Goal: Task Accomplishment & Management: Use online tool/utility

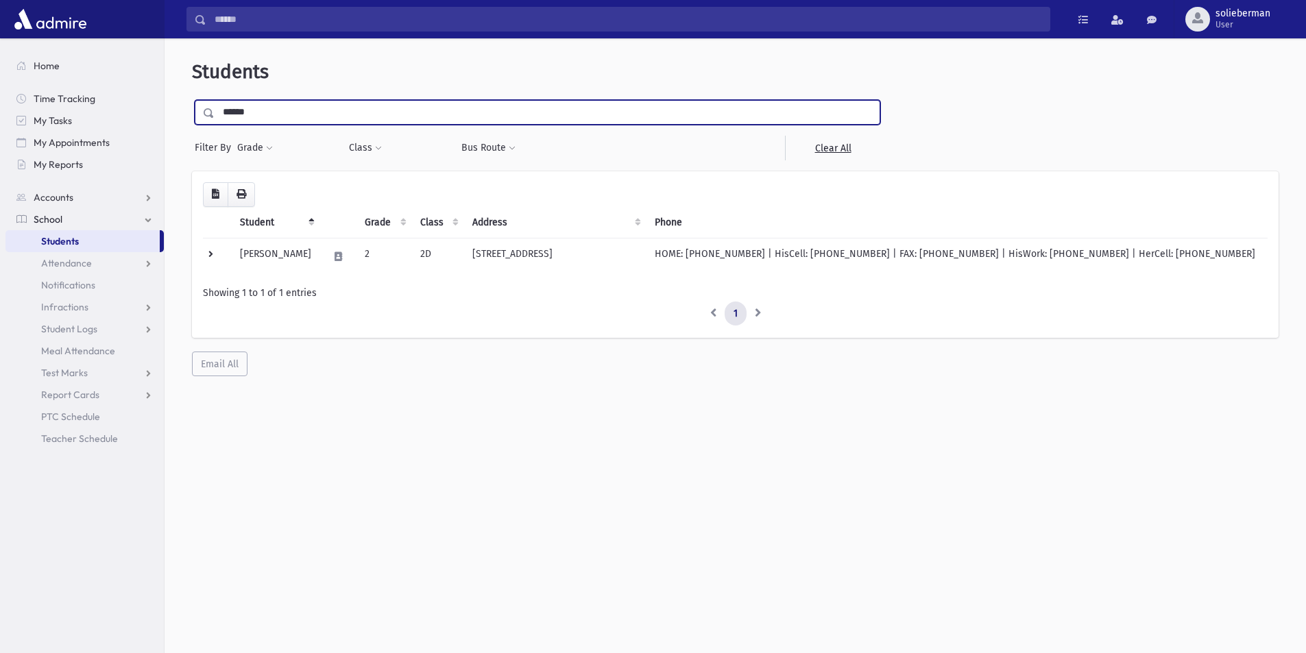
click at [71, 240] on span "Students" at bounding box center [60, 241] width 38 height 12
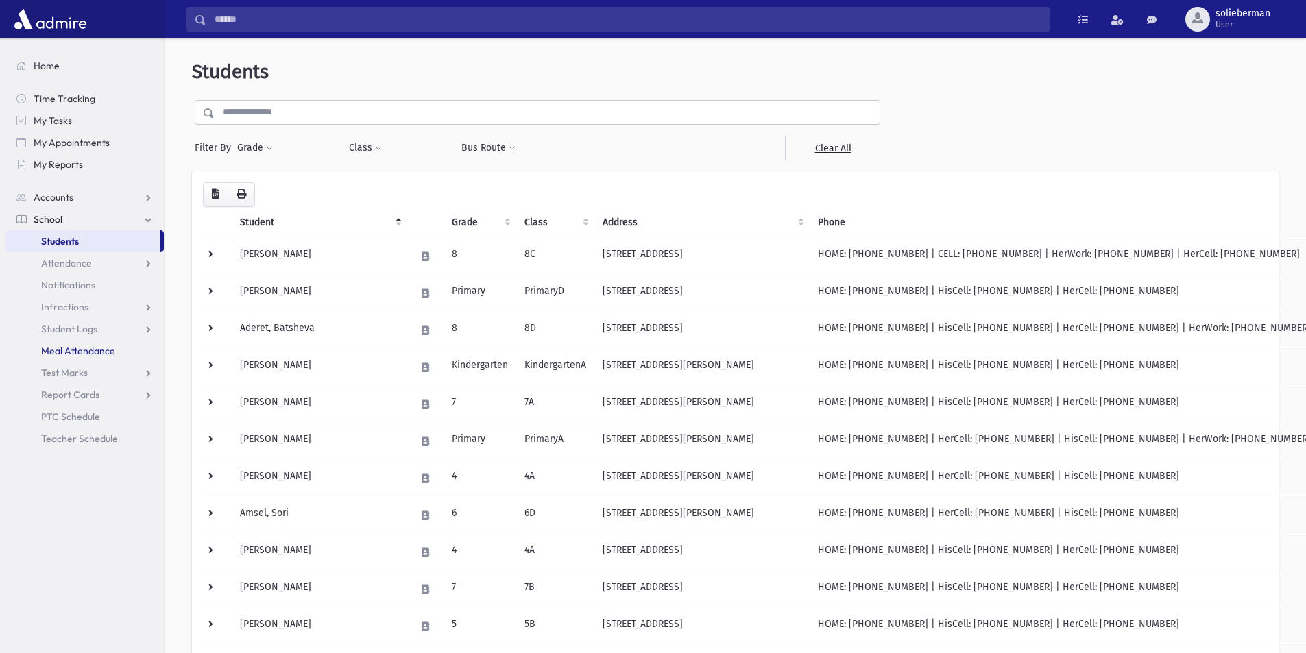
click at [91, 343] on link "Meal Attendance" at bounding box center [84, 351] width 158 height 22
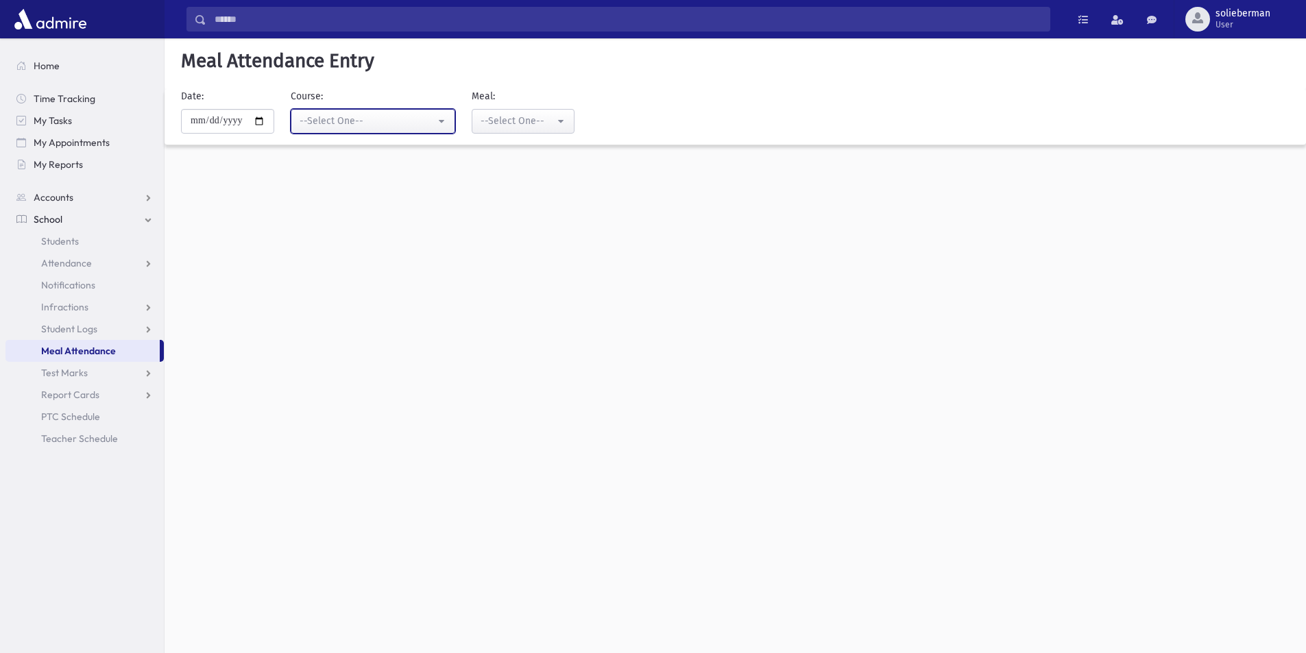
click at [349, 121] on div "--Select One--" at bounding box center [368, 121] width 136 height 14
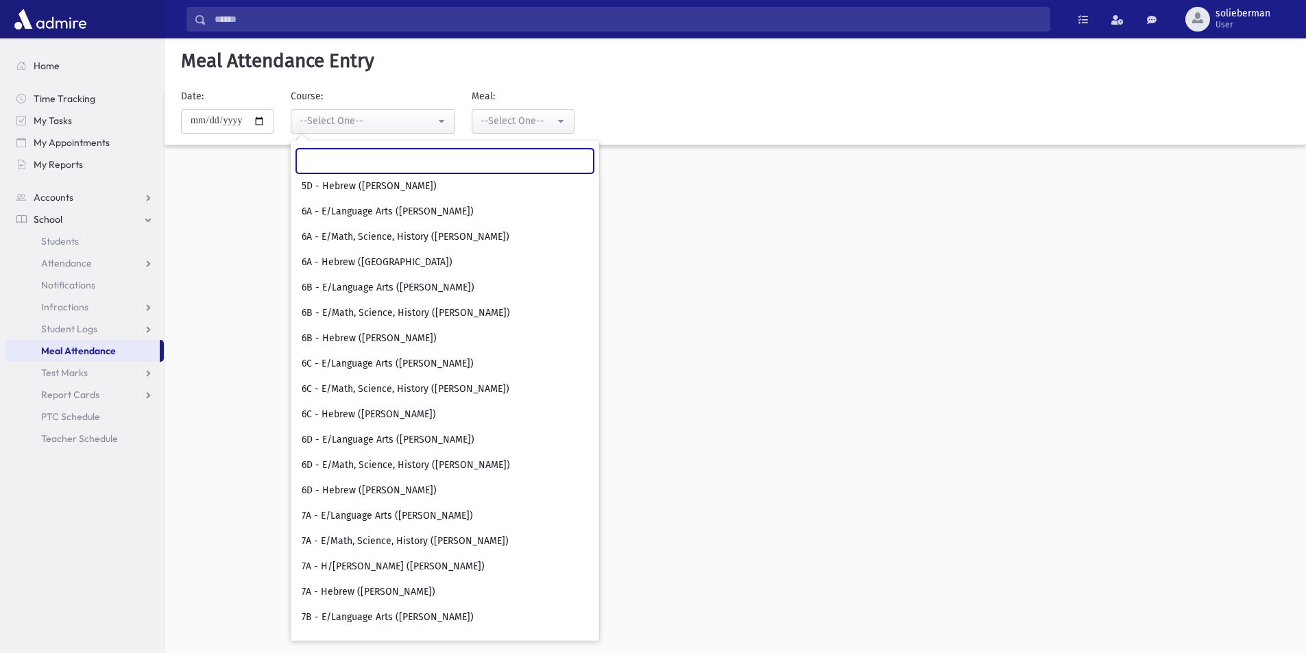
scroll to position [1371, 0]
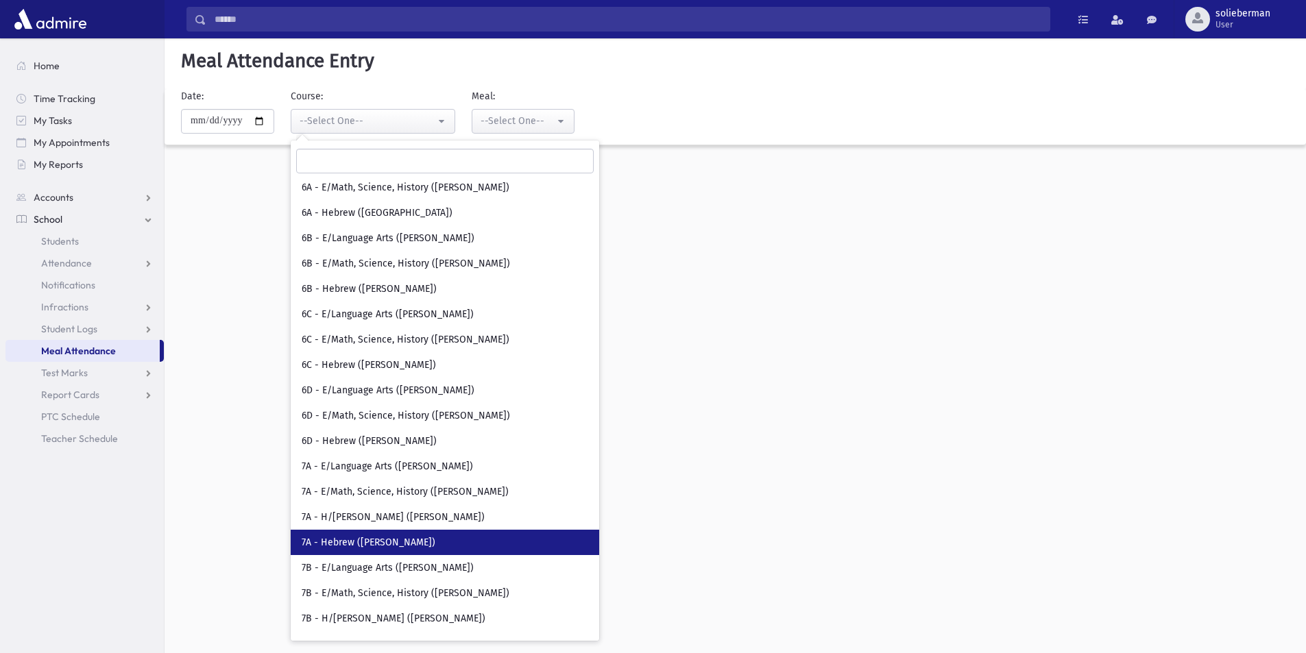
click at [374, 546] on span "7A - Hebrew ([PERSON_NAME])" at bounding box center [369, 543] width 134 height 14
select select "****"
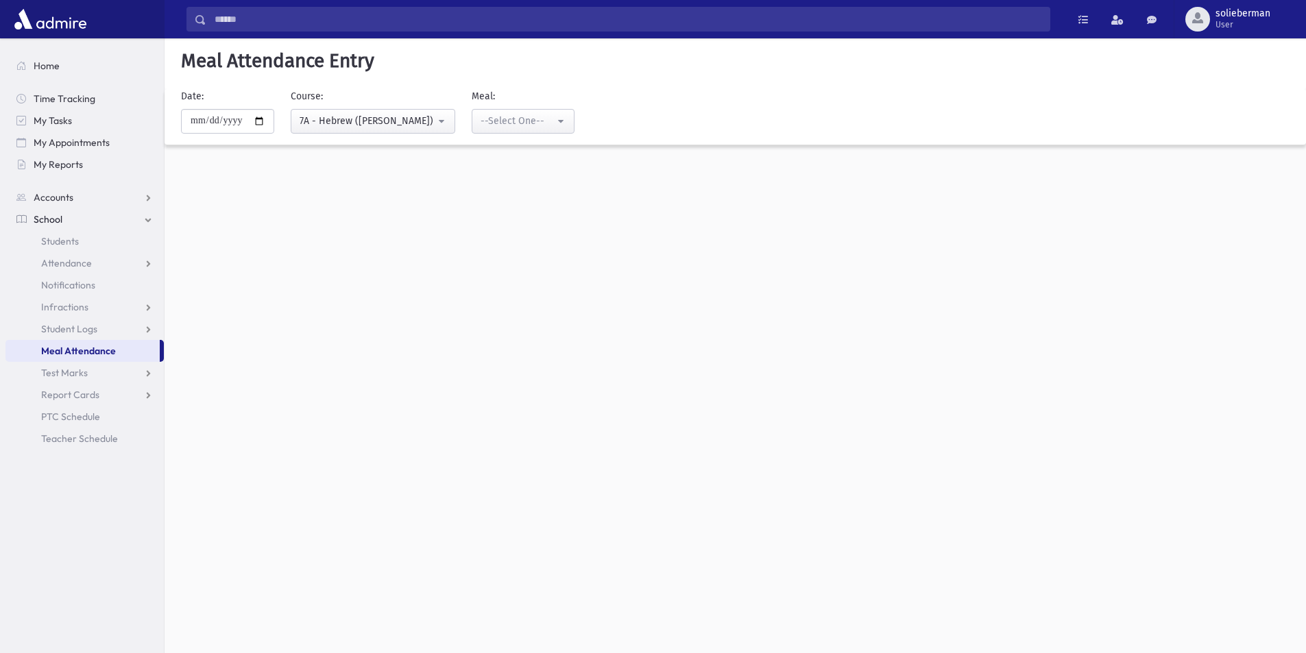
click at [516, 105] on div "**********" at bounding box center [514, 111] width 119 height 45
click at [513, 121] on div "--Select One--" at bounding box center [518, 121] width 74 height 14
click at [520, 213] on link "Lunch" at bounding box center [523, 214] width 103 height 25
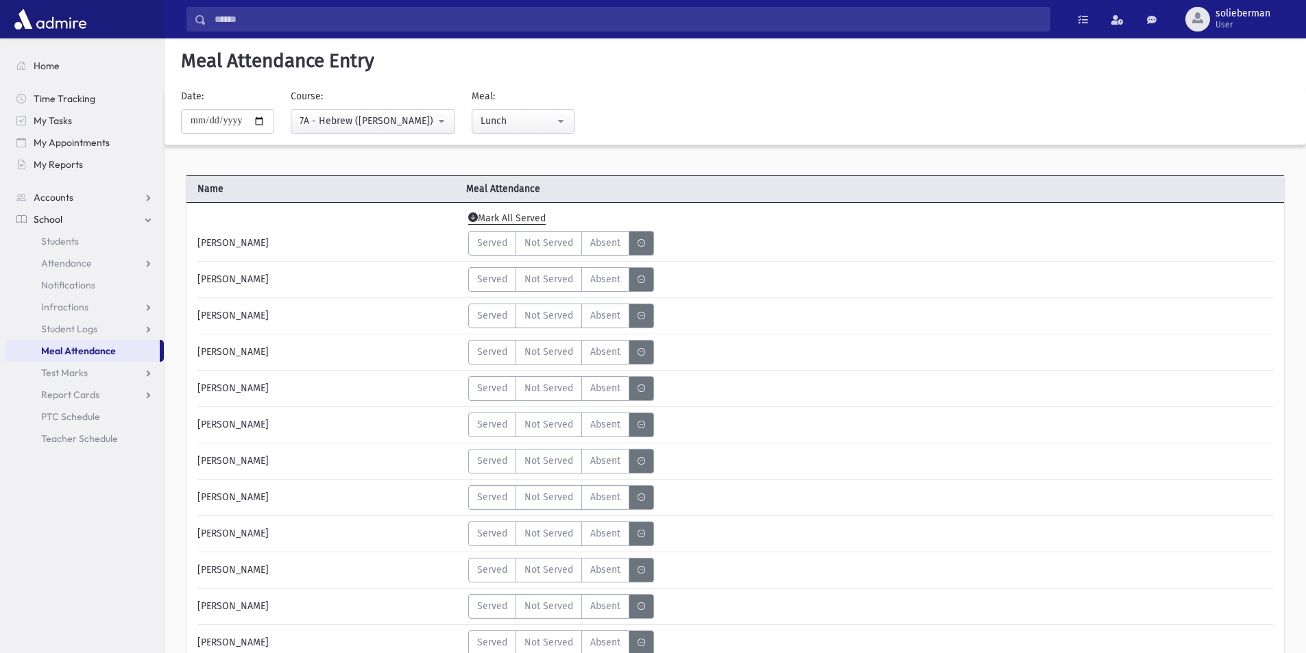
drag, startPoint x: 516, startPoint y: 215, endPoint x: 515, endPoint y: 190, distance: 24.7
click at [516, 215] on span "Mark All Served" at bounding box center [507, 217] width 86 height 19
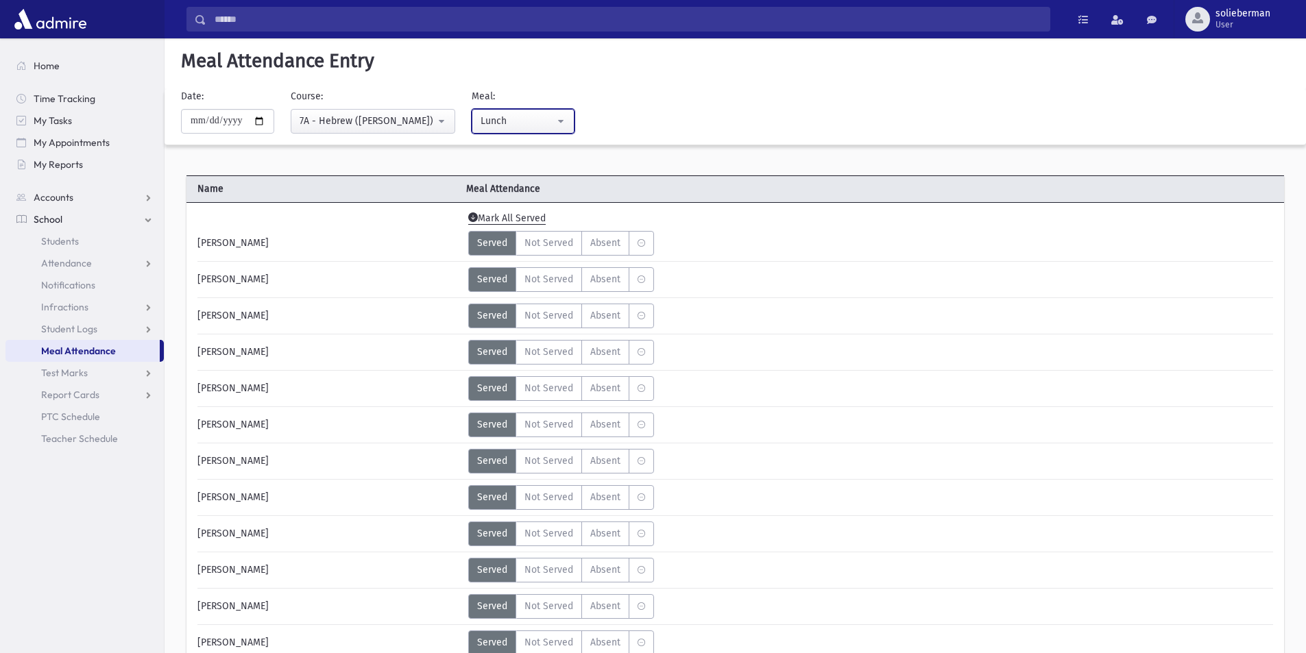
click at [531, 116] on div "Lunch" at bounding box center [518, 121] width 74 height 14
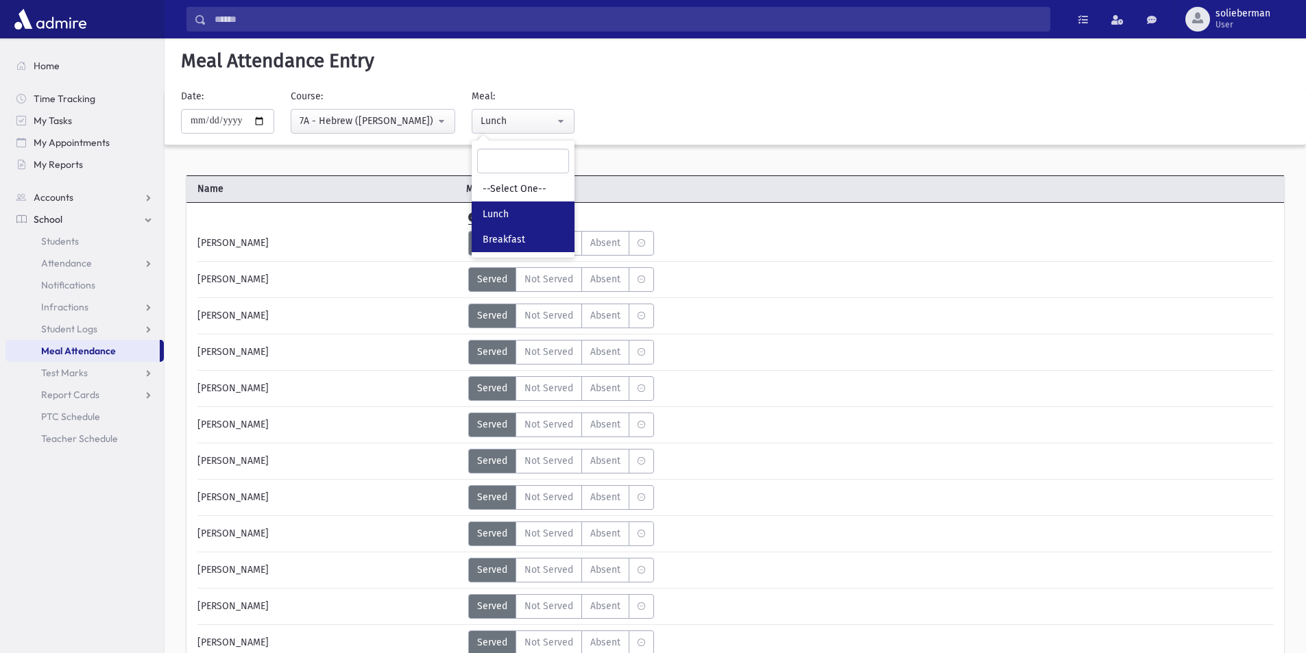
click at [525, 234] on span "Breakfast" at bounding box center [504, 240] width 43 height 14
select select "*"
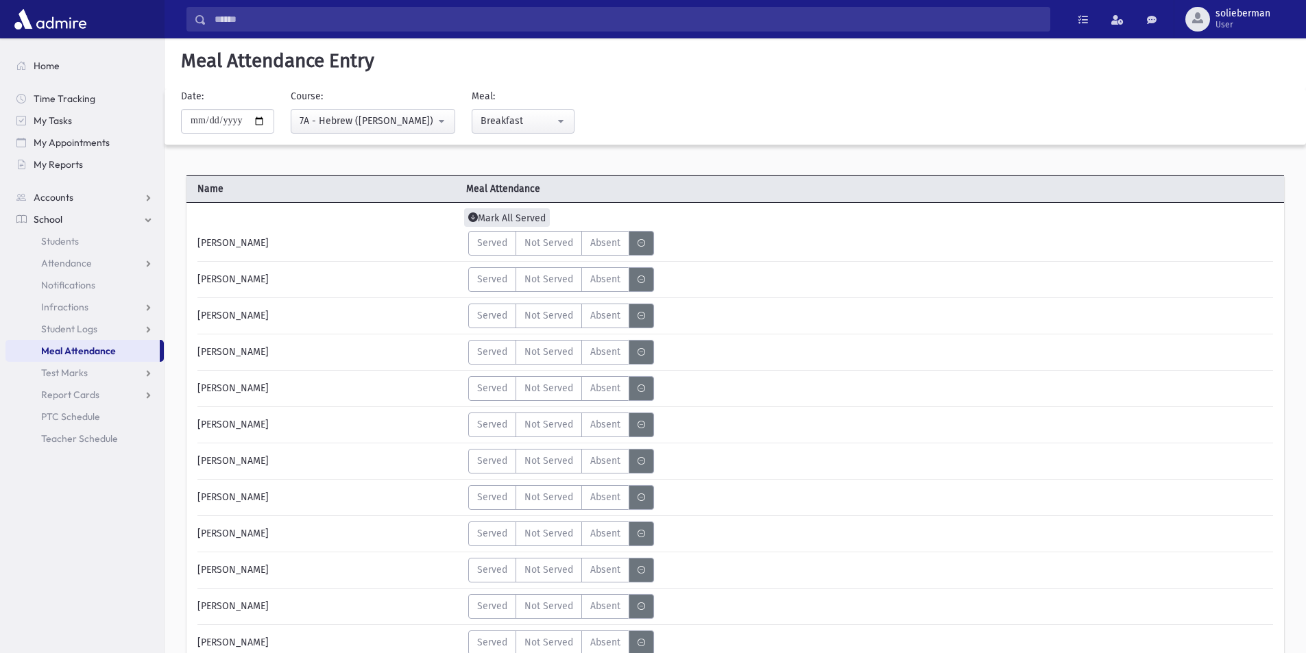
click at [522, 214] on span "Mark All Served" at bounding box center [507, 217] width 86 height 19
